Goal: Check status

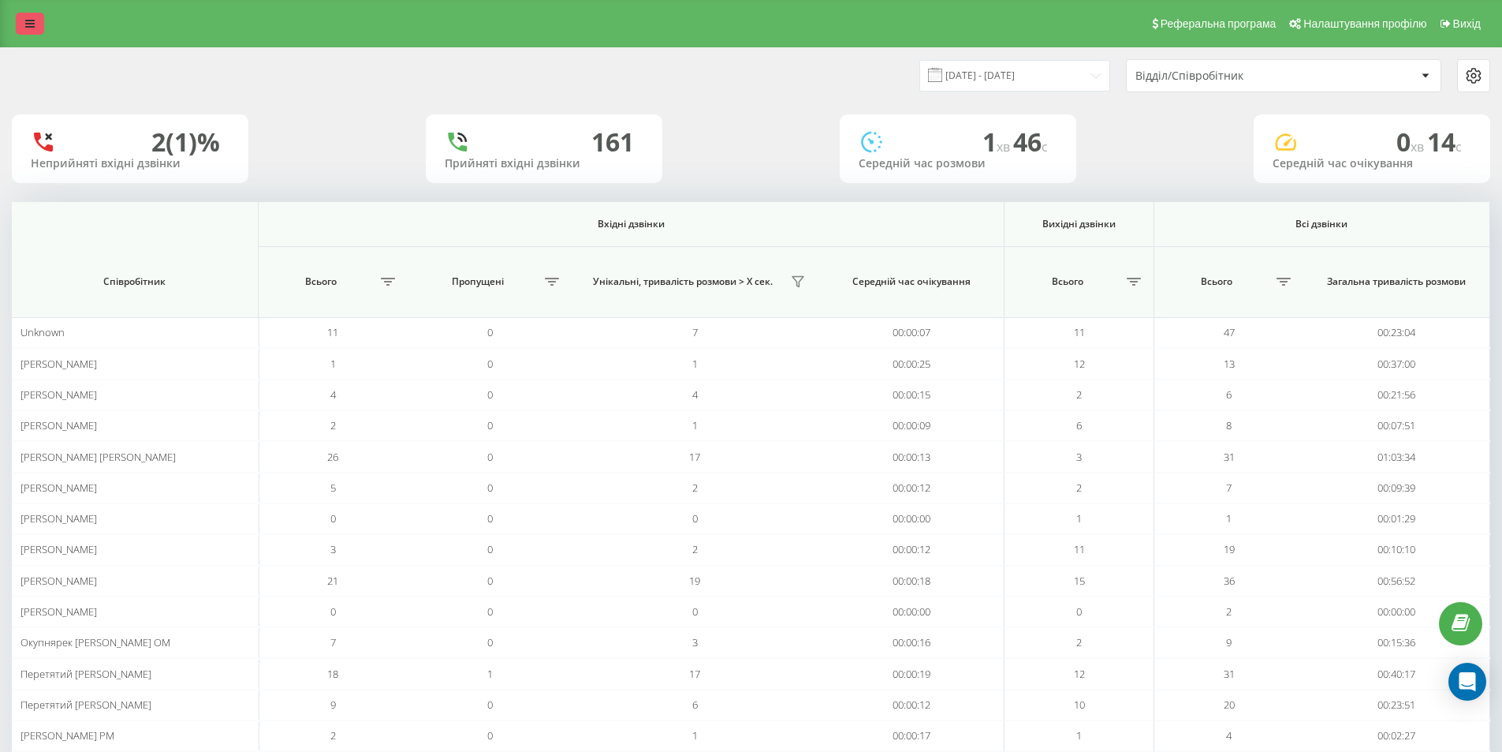
click at [28, 27] on icon at bounding box center [29, 23] width 9 height 11
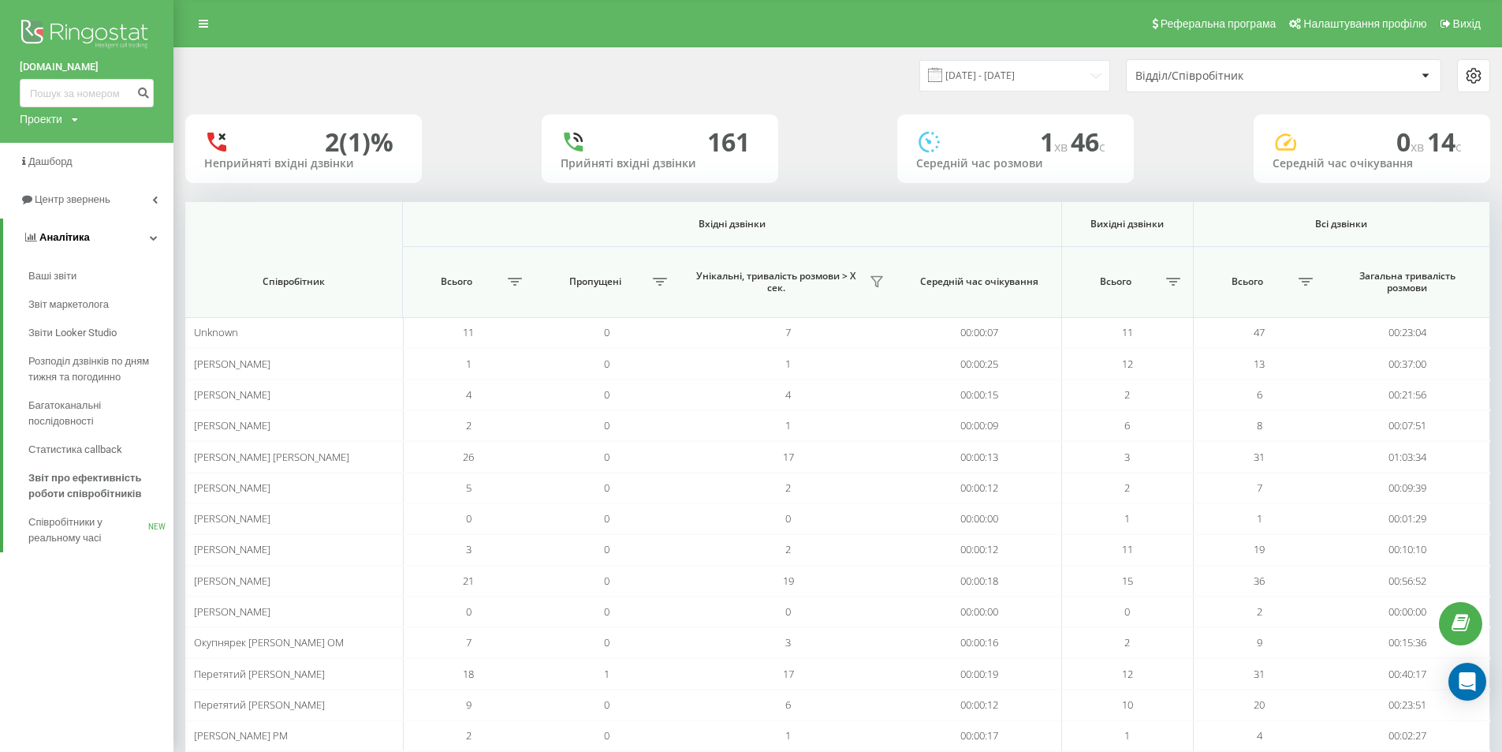
click at [66, 231] on span "Аналiтика" at bounding box center [56, 237] width 67 height 16
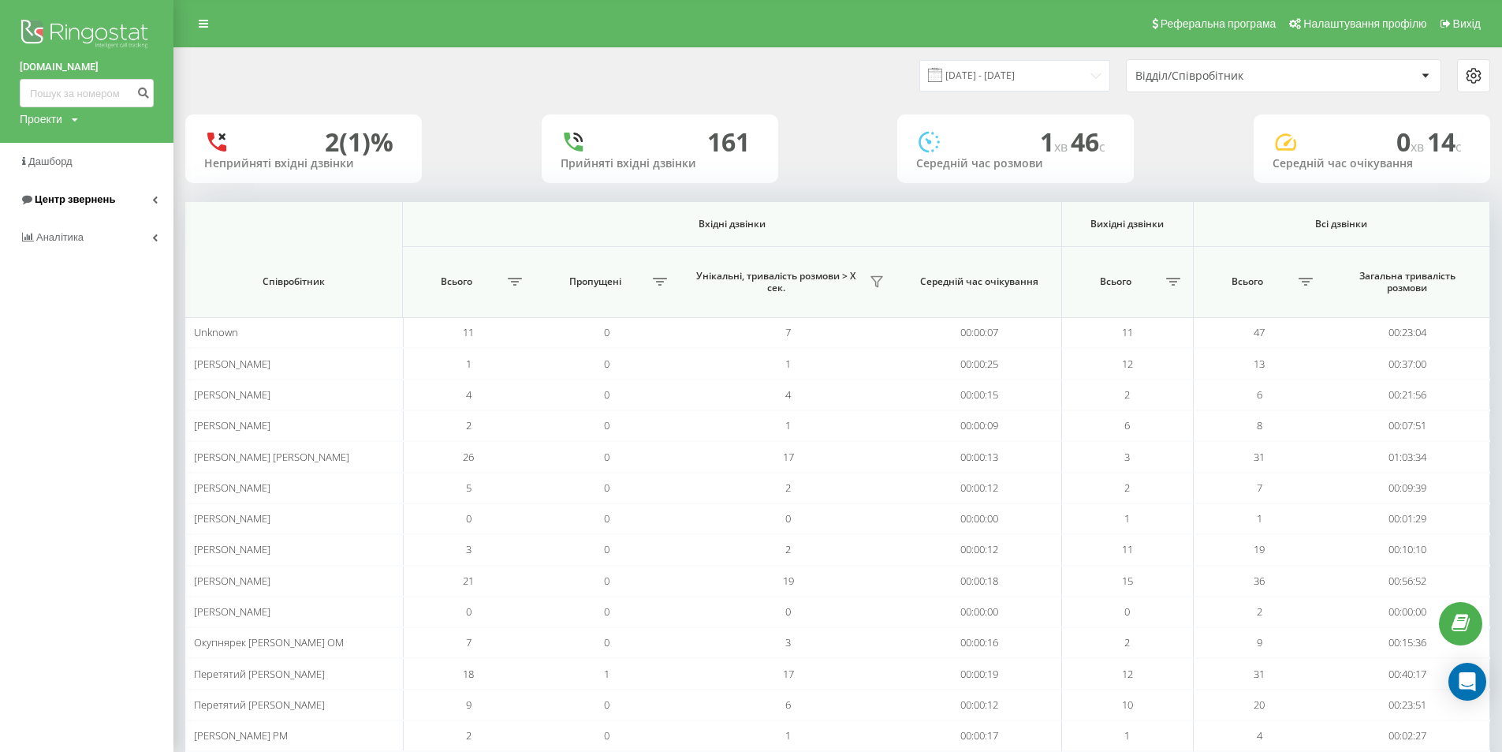
click at [74, 201] on span "Центр звернень" at bounding box center [75, 199] width 80 height 12
click at [88, 300] on span "Звіт про пропущені необроблені дзвінки" at bounding box center [96, 303] width 137 height 32
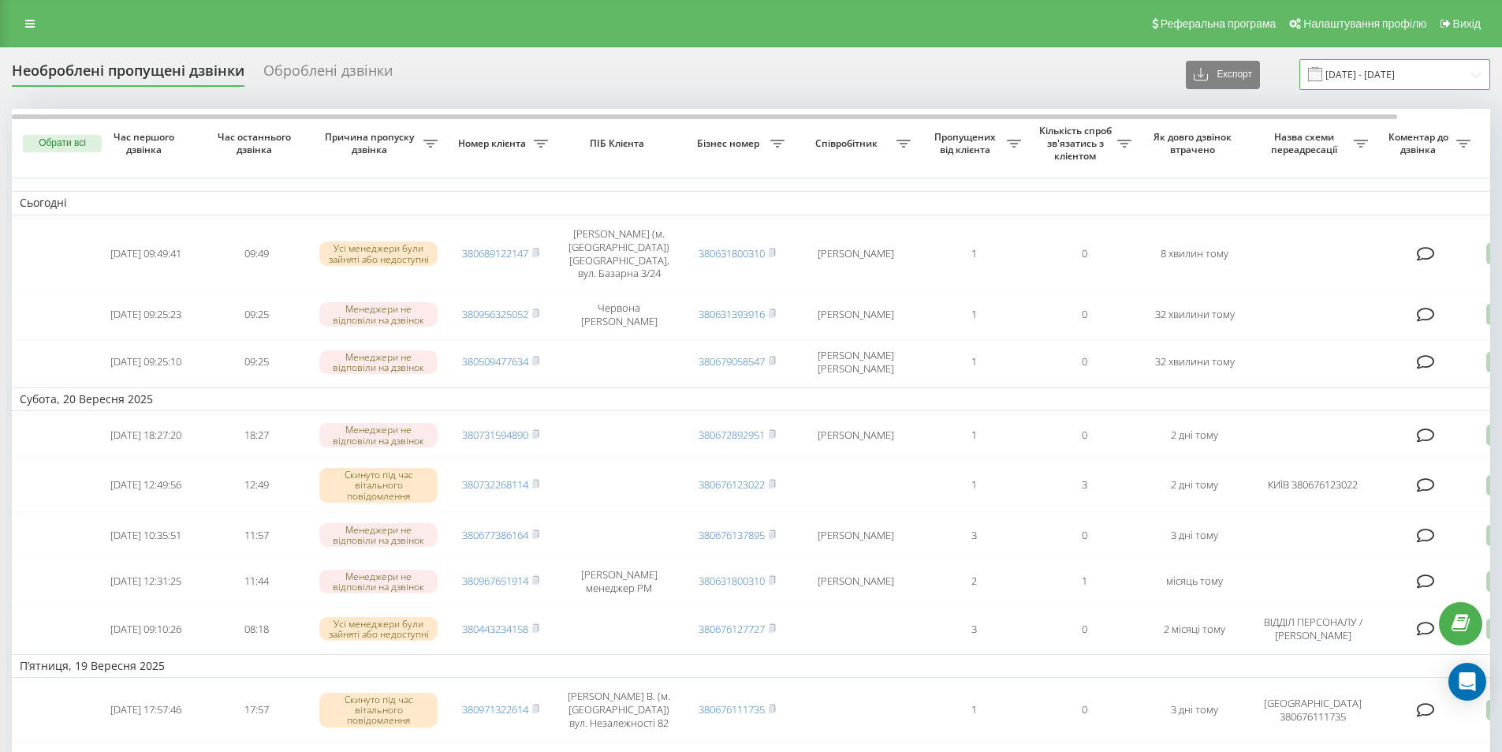
click at [1378, 75] on input "22.08.2025 - 22.09.2025" at bounding box center [1395, 74] width 191 height 31
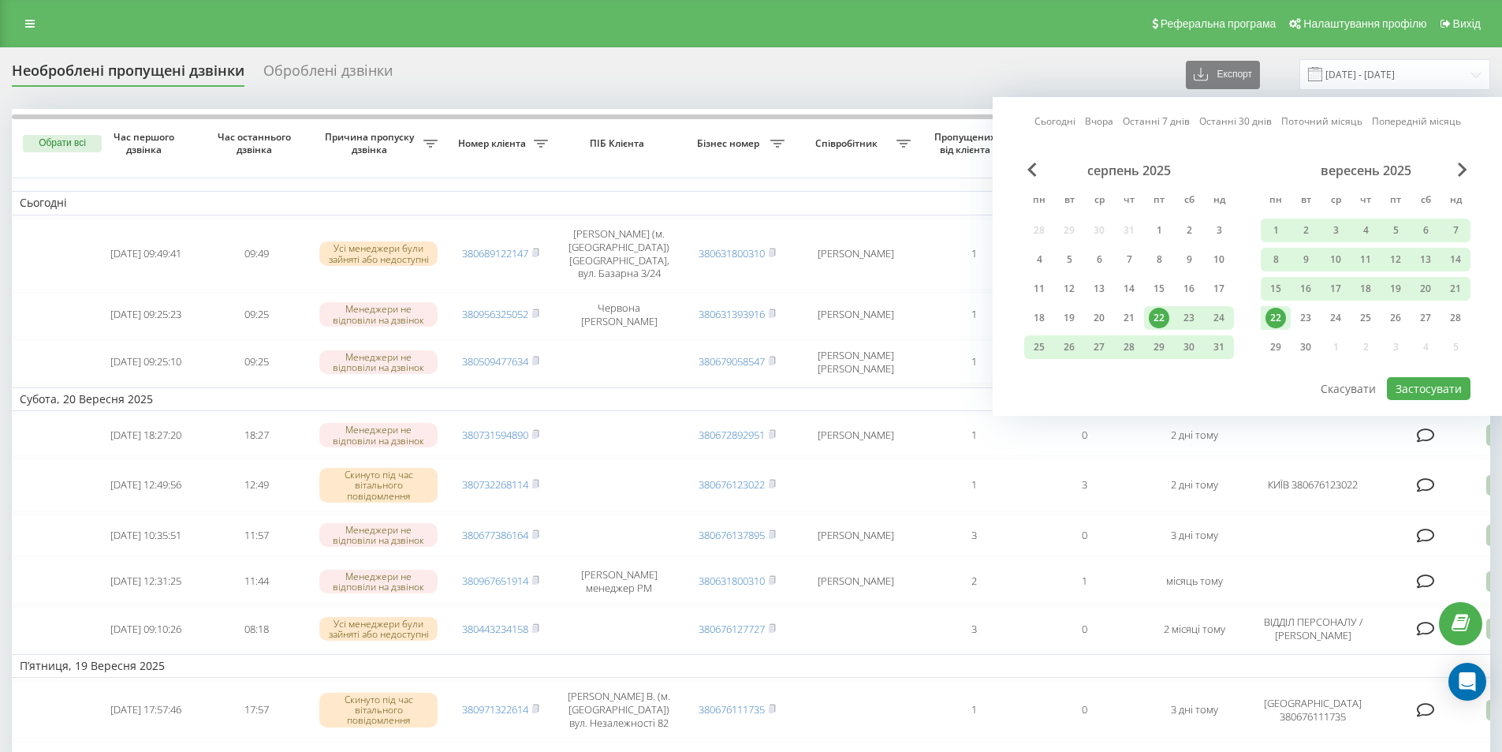
click at [1275, 317] on div "22" at bounding box center [1276, 318] width 21 height 21
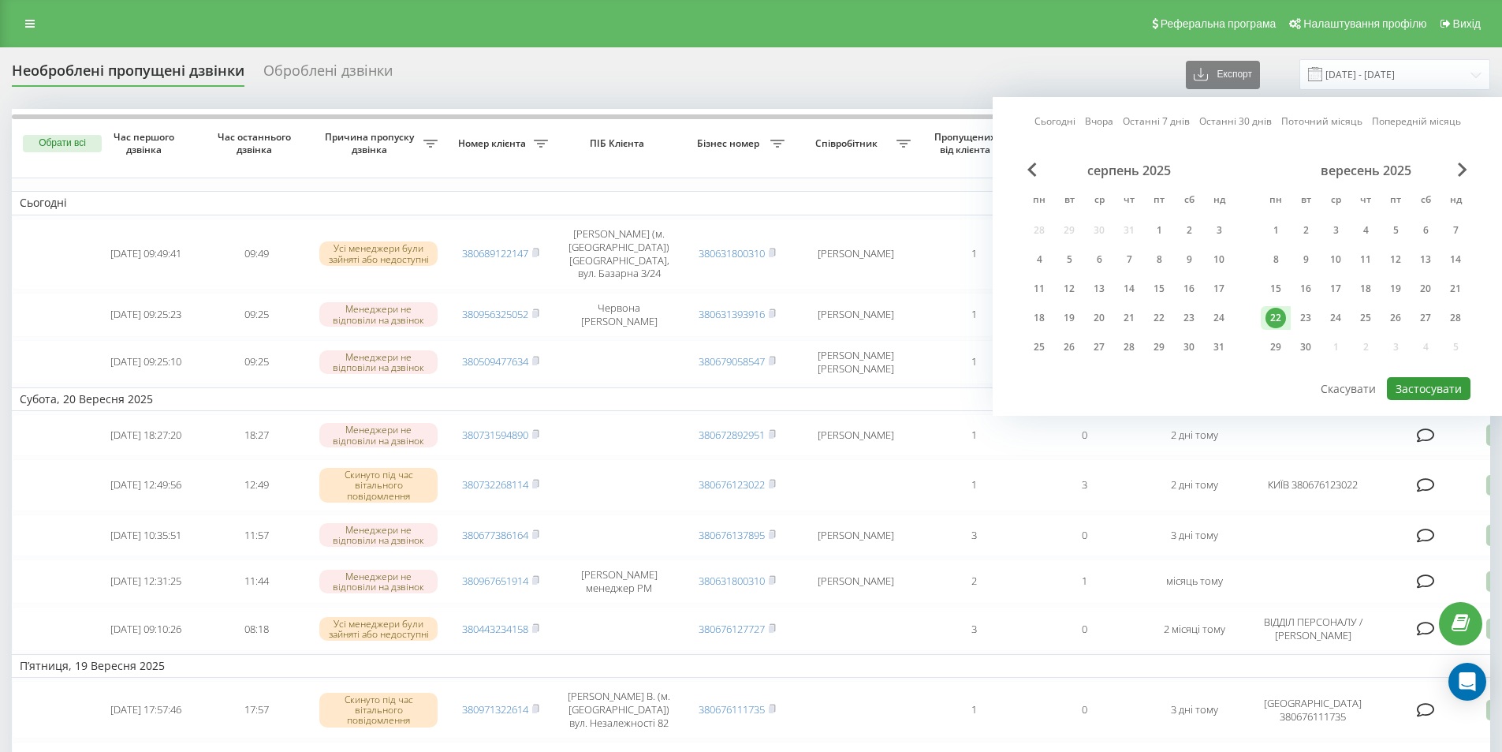
click at [1429, 393] on button "Застосувати" at bounding box center [1429, 388] width 84 height 23
type input "22.09.2025 - 22.09.2025"
